Goal: Check status: Check status

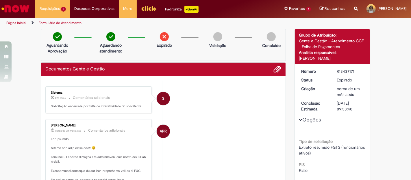
click at [16, 10] on img "Ir para a Homepage" at bounding box center [16, 9] width 30 height 12
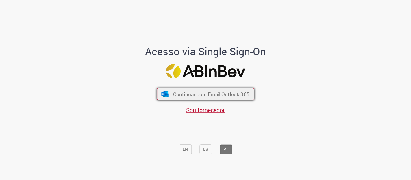
click at [234, 99] on button "Continuar com Email Outlook 365" at bounding box center [205, 94] width 97 height 12
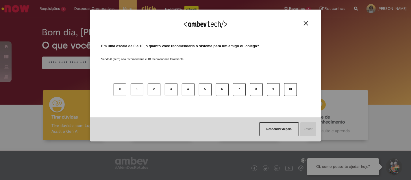
click at [306, 21] on img "Close" at bounding box center [306, 23] width 4 height 4
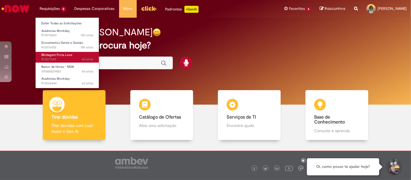
click at [54, 58] on span "4d atrás 4 dias atrás R13571540" at bounding box center [67, 59] width 52 height 5
click at [49, 57] on span "4d atrás 4 dias atrás R13571540" at bounding box center [67, 59] width 52 height 5
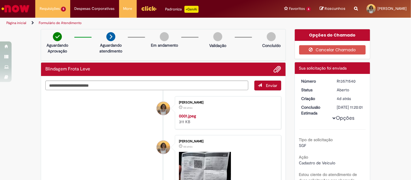
click at [14, 3] on img "Ir para a Homepage" at bounding box center [16, 9] width 30 height 12
